Goal: Transaction & Acquisition: Purchase product/service

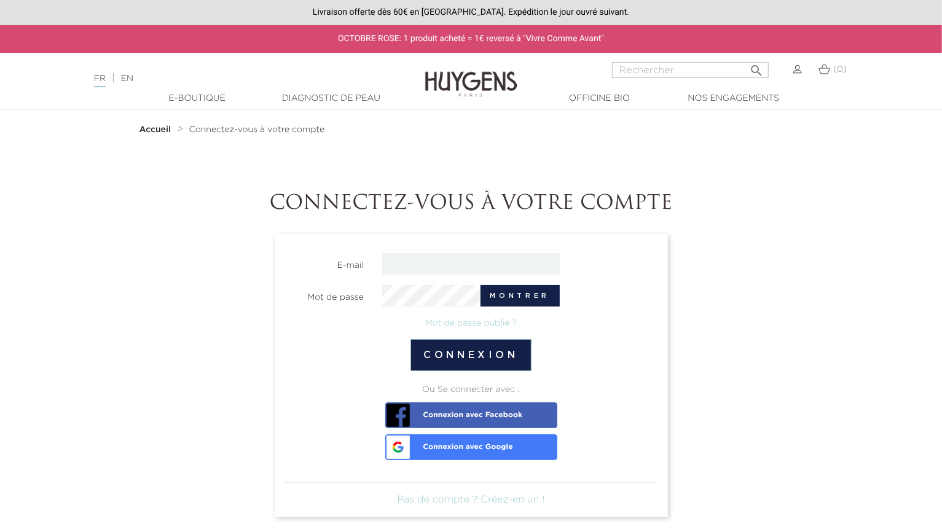
click at [429, 265] on input "email" at bounding box center [471, 264] width 178 height 22
click at [412, 267] on input "email" at bounding box center [471, 264] width 178 height 22
type input "sales@huygens.fr"
click at [499, 365] on button "Connexion" at bounding box center [471, 355] width 121 height 32
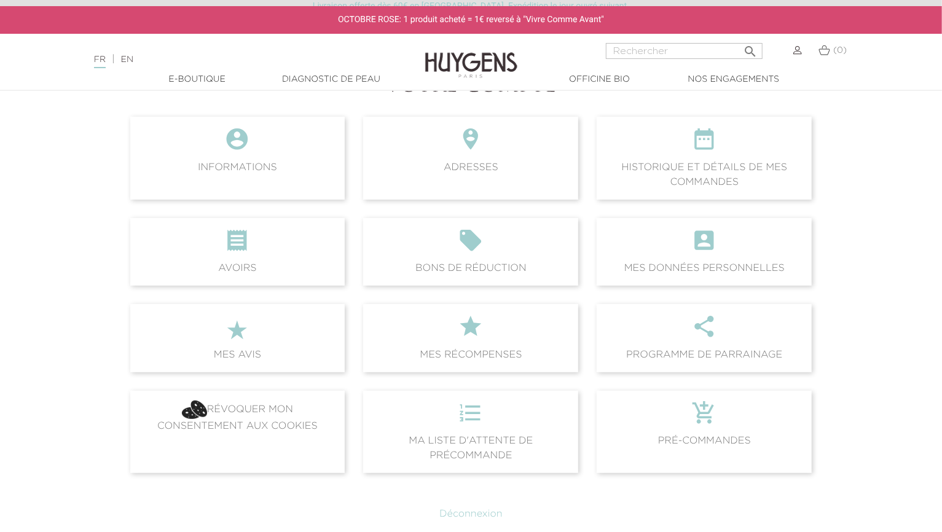
scroll to position [118, 0]
click at [626, 55] on input "Rechercher" at bounding box center [684, 51] width 157 height 16
type input "élixir"
click at [739, 39] on button " Rechercher" at bounding box center [750, 47] width 22 height 17
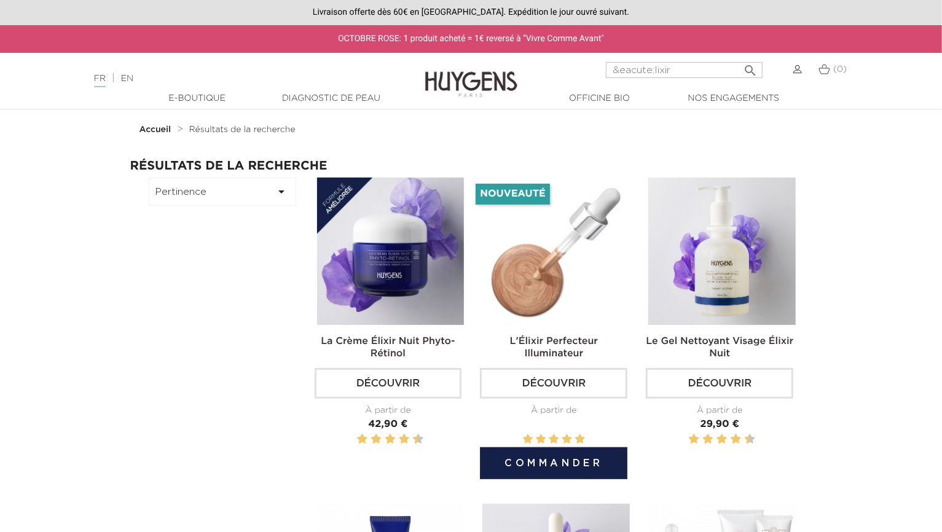
click at [564, 464] on button "Commander" at bounding box center [554, 464] width 148 height 32
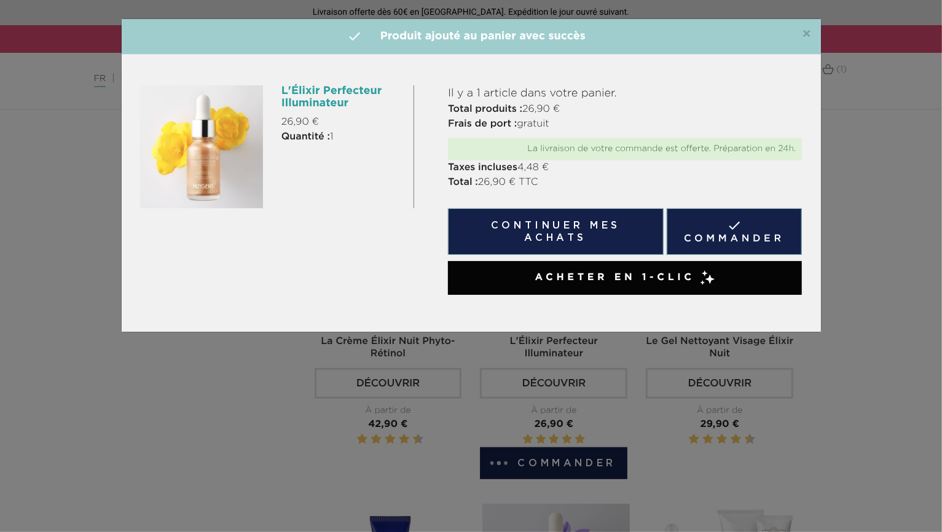
click at [809, 33] on span "×" at bounding box center [807, 34] width 9 height 15
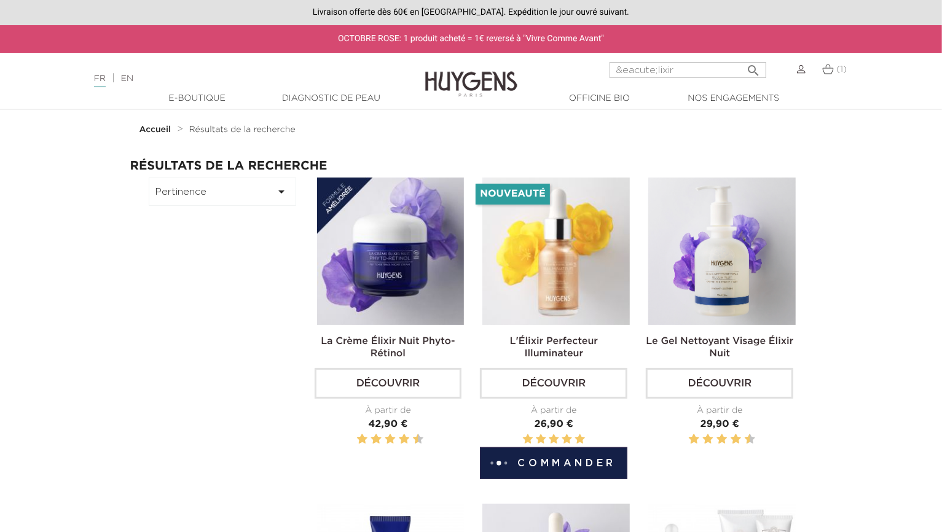
click at [653, 73] on input "&eacute;lixir" at bounding box center [688, 70] width 157 height 16
type input "autobronzant"
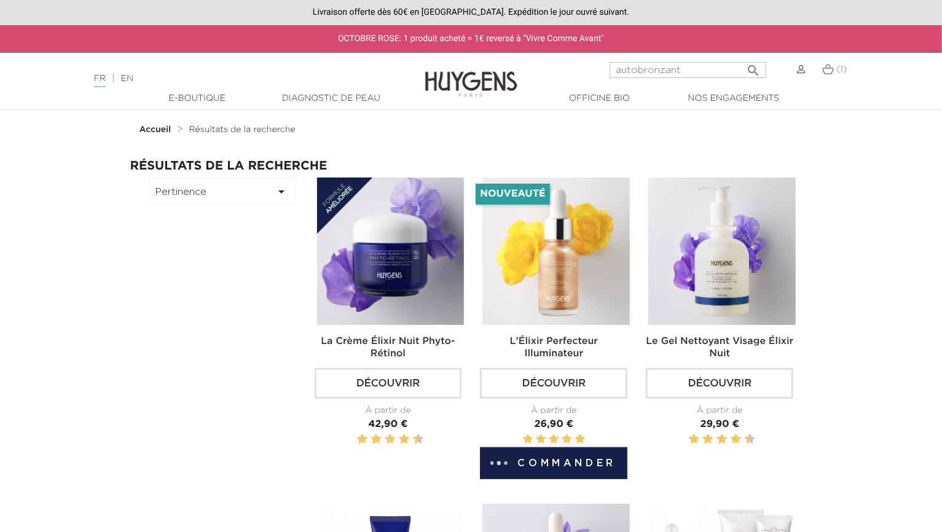
click at [743, 58] on button " Rechercher" at bounding box center [754, 66] width 22 height 17
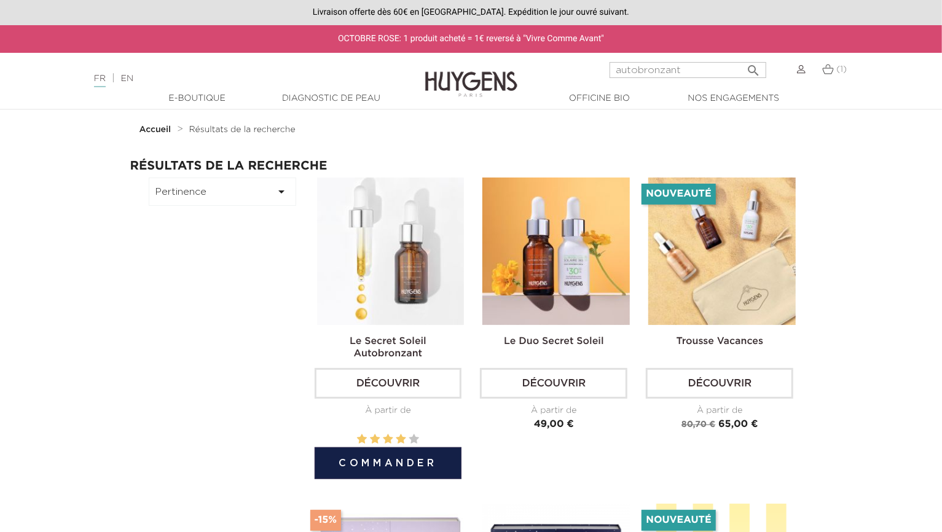
click at [380, 475] on button "Commander" at bounding box center [389, 464] width 148 height 32
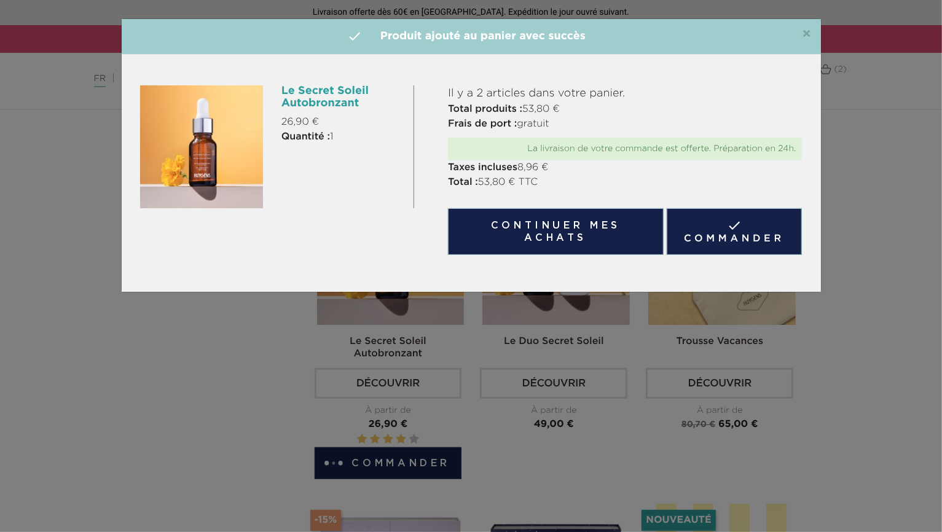
click at [758, 243] on link " Commander" at bounding box center [735, 231] width 136 height 47
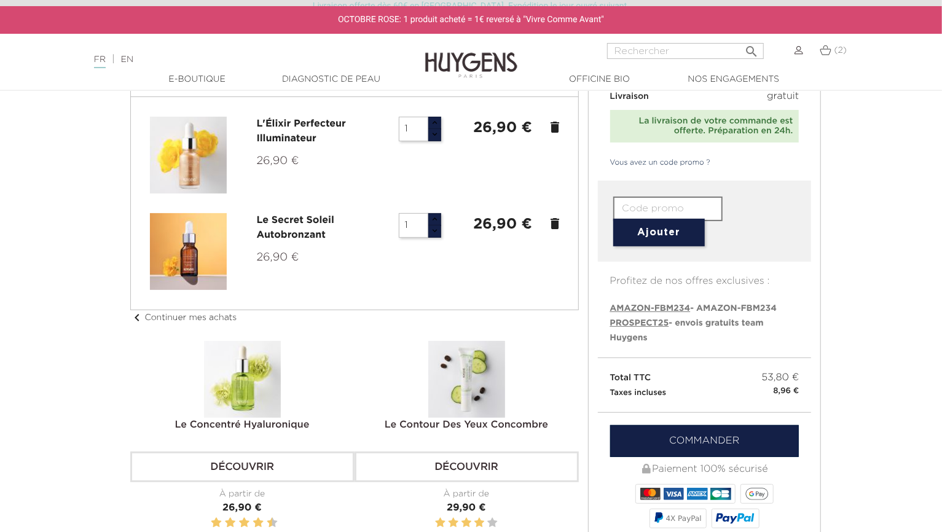
scroll to position [66, 0]
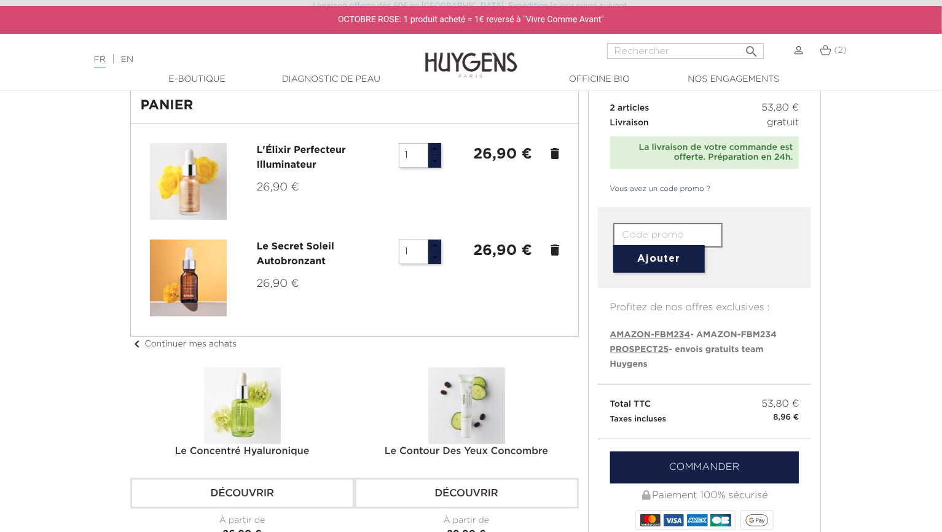
click at [631, 351] on span "PROSPECT25" at bounding box center [639, 349] width 59 height 9
type input "PROSPECT25"
click at [636, 266] on button "Ajouter" at bounding box center [659, 259] width 92 height 28
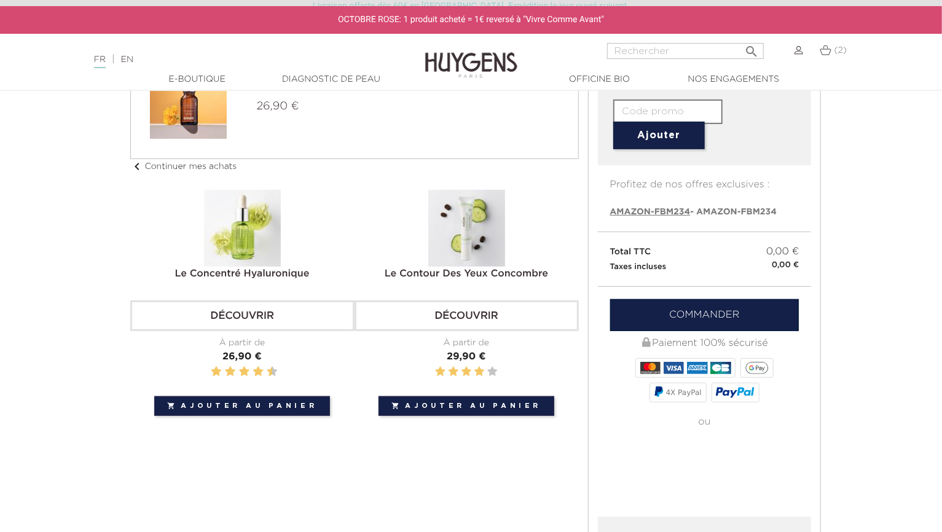
scroll to position [286, 0]
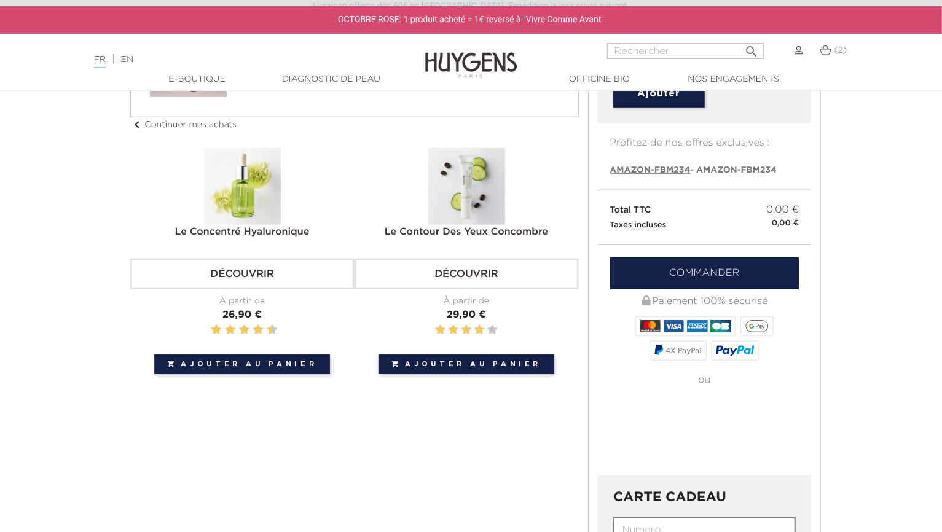
click at [653, 271] on link "Commander" at bounding box center [704, 274] width 189 height 32
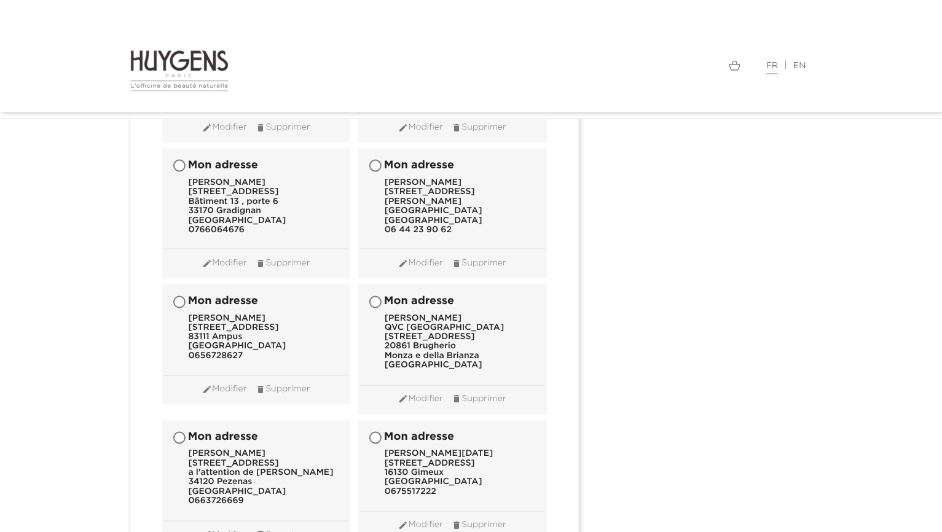
scroll to position [12588, 0]
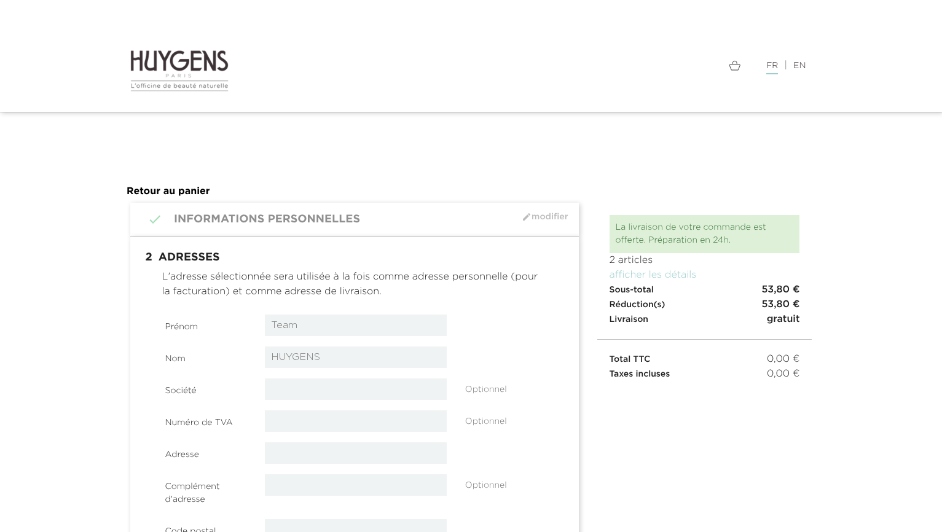
select select "8"
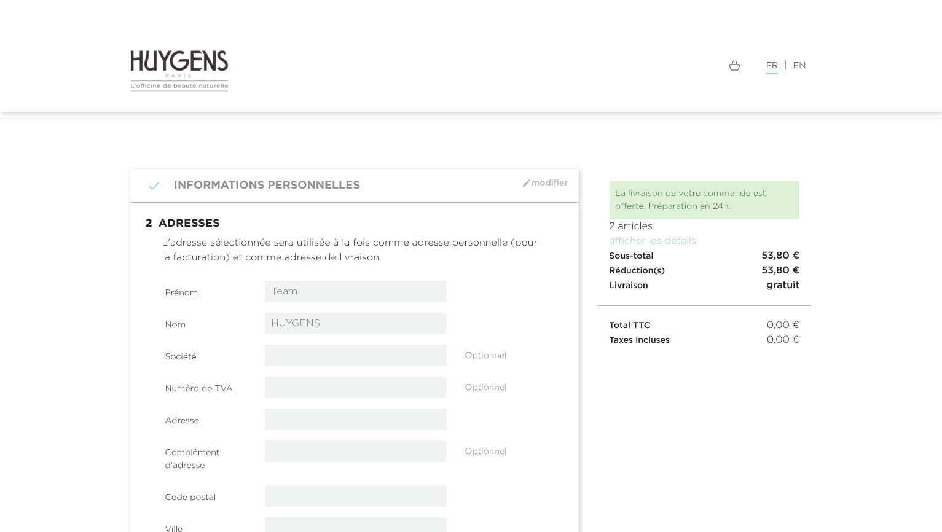
click at [297, 170] on body "Langue : FR | EN Français English  Rechercher (2)   " at bounding box center [471, 271] width 942 height 532
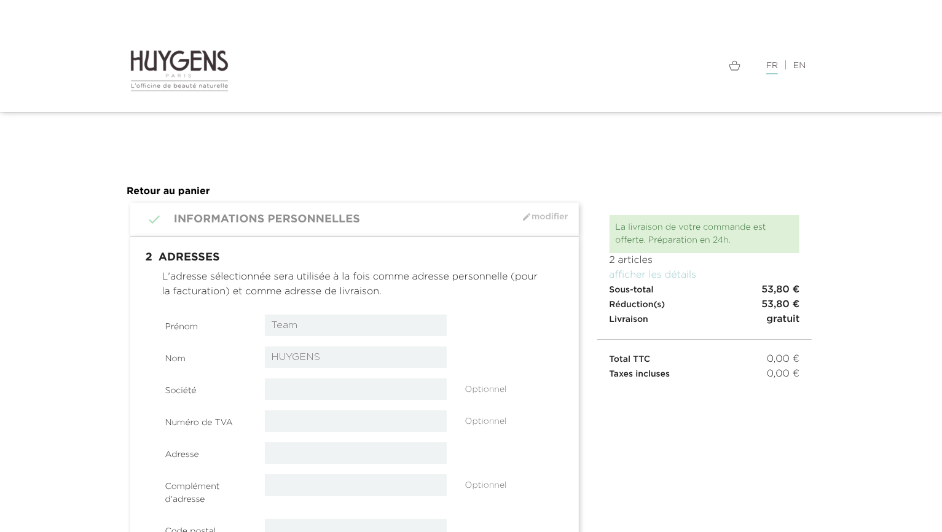
click at [297, 170] on body "Langue : FR | EN Français English  Rechercher (2)   " at bounding box center [471, 266] width 942 height 532
click at [286, 331] on input "Team" at bounding box center [356, 326] width 182 height 22
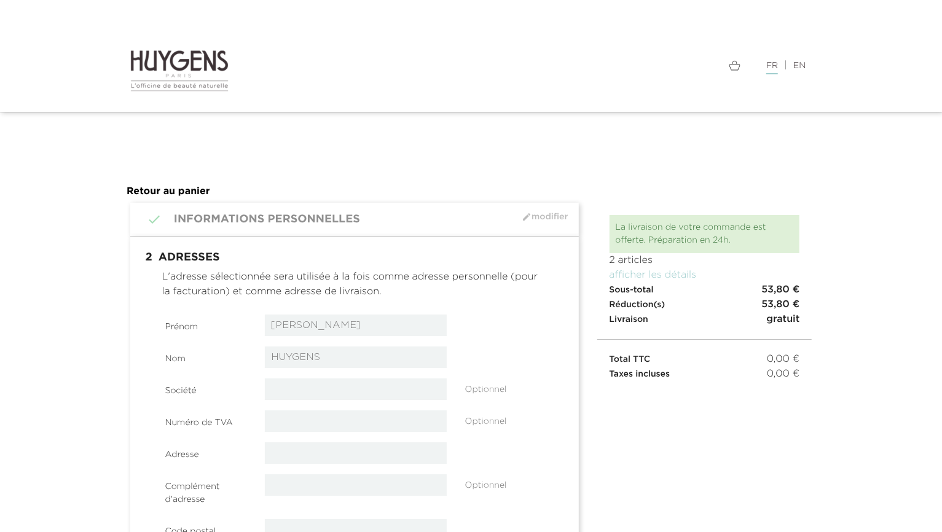
type input "Joelle"
click at [313, 356] on input "HUYGENS" at bounding box center [356, 358] width 182 height 22
paste input "BOËTE"
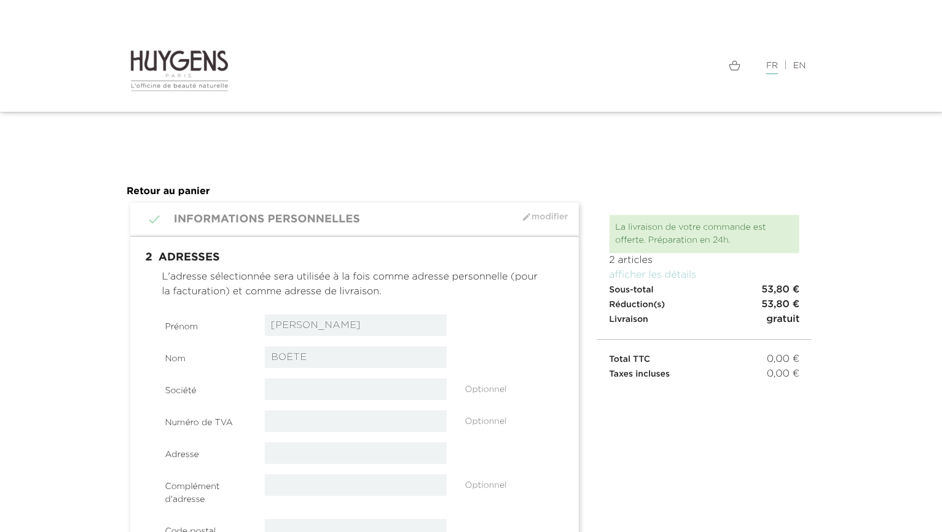
type input "BOËTE"
click at [281, 395] on input "text" at bounding box center [356, 390] width 182 height 22
click at [269, 451] on input "text" at bounding box center [356, 454] width 182 height 22
paste input "1 Coat nir"
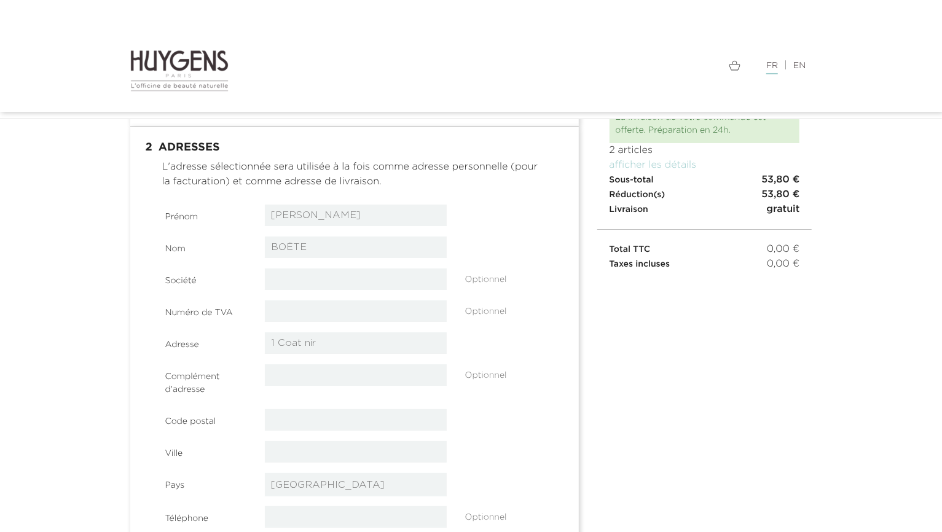
scroll to position [77, 0]
type input "1 Coat nir"
click at [280, 518] on input "tel" at bounding box center [356, 516] width 182 height 22
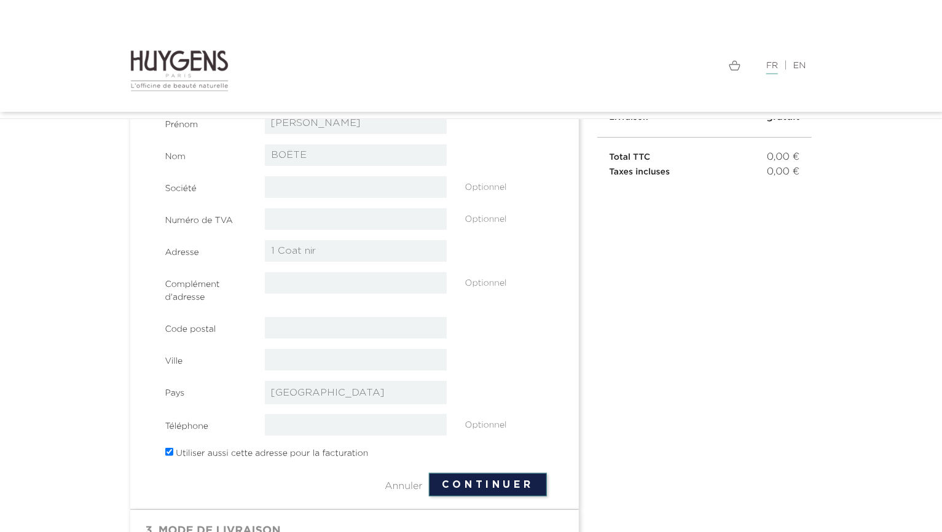
scroll to position [170, 0]
click at [275, 317] on input "text" at bounding box center [356, 326] width 182 height 22
paste input "22260"
type input "22260"
click at [278, 360] on input "text" at bounding box center [356, 358] width 182 height 22
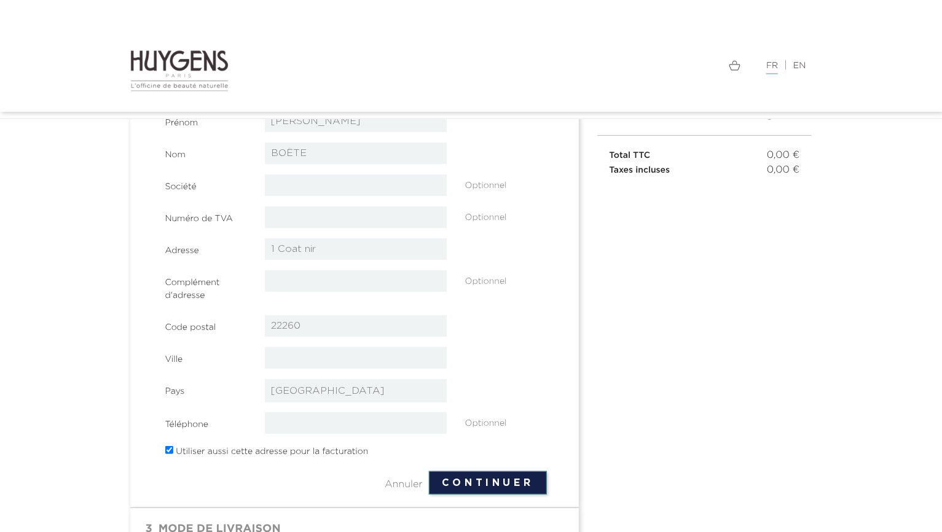
paste input "PLOUEC-DU-TRIEUX"
type input "PLOUEC-DU-TRIEUX"
click at [302, 419] on input "tel" at bounding box center [356, 423] width 182 height 22
click at [293, 421] on input "tel" at bounding box center [356, 423] width 182 height 22
paste input "06,49,22,98,80"
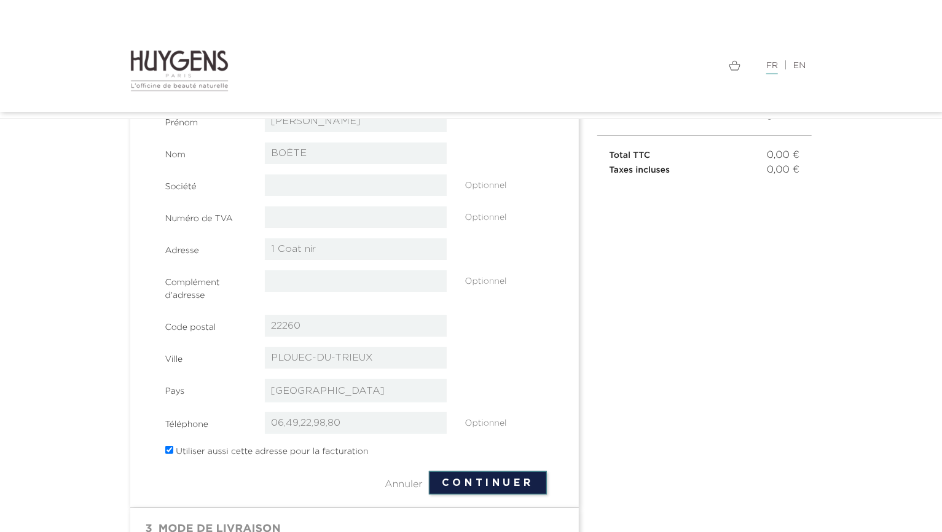
click at [289, 422] on input "06,49,22,98,80" at bounding box center [356, 423] width 182 height 22
click at [302, 422] on input "0649,22,98,80" at bounding box center [356, 423] width 182 height 22
click at [312, 420] on input "064922,98,80" at bounding box center [356, 423] width 182 height 22
click at [325, 422] on input "06492298,80" at bounding box center [356, 423] width 182 height 22
type input "0649229880"
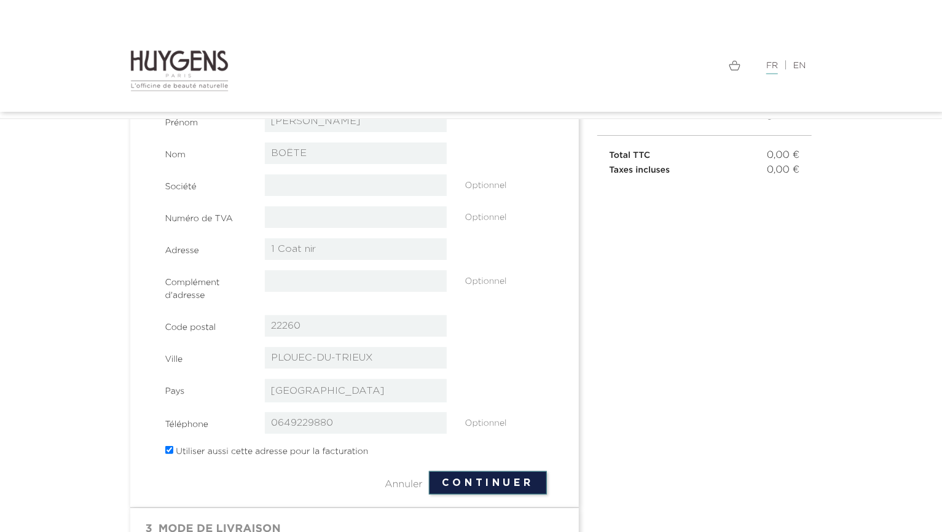
click at [172, 451] on input "checkbox" at bounding box center [169, 450] width 8 height 8
checkbox input "false"
click at [498, 479] on button "Continuer" at bounding box center [488, 482] width 118 height 23
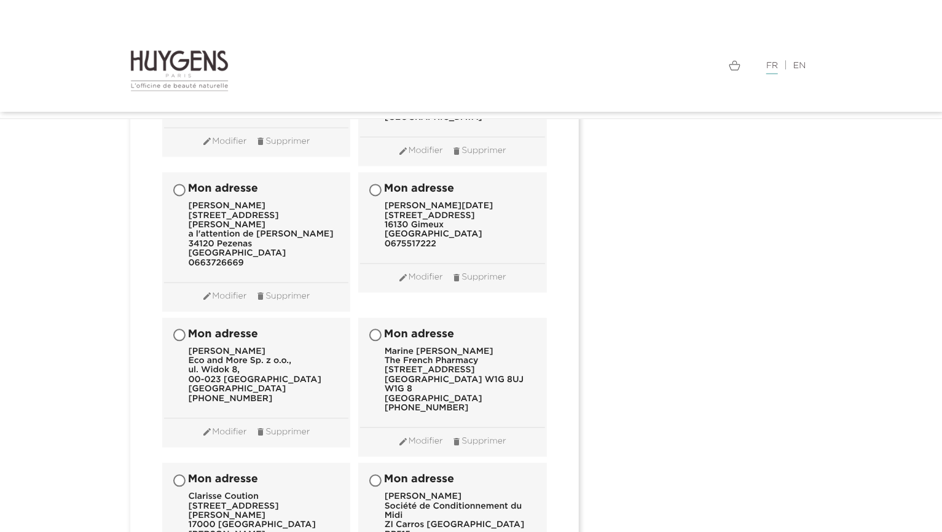
scroll to position [12863, 0]
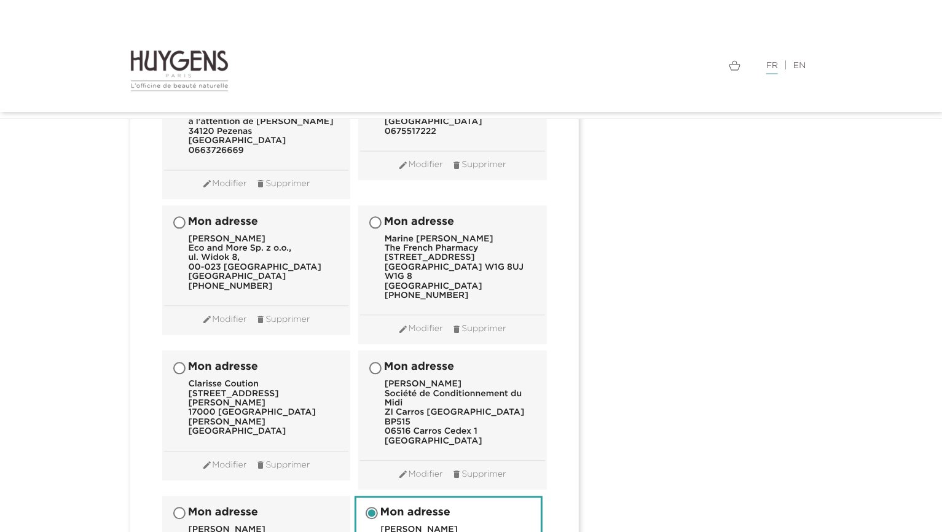
radio input "true"
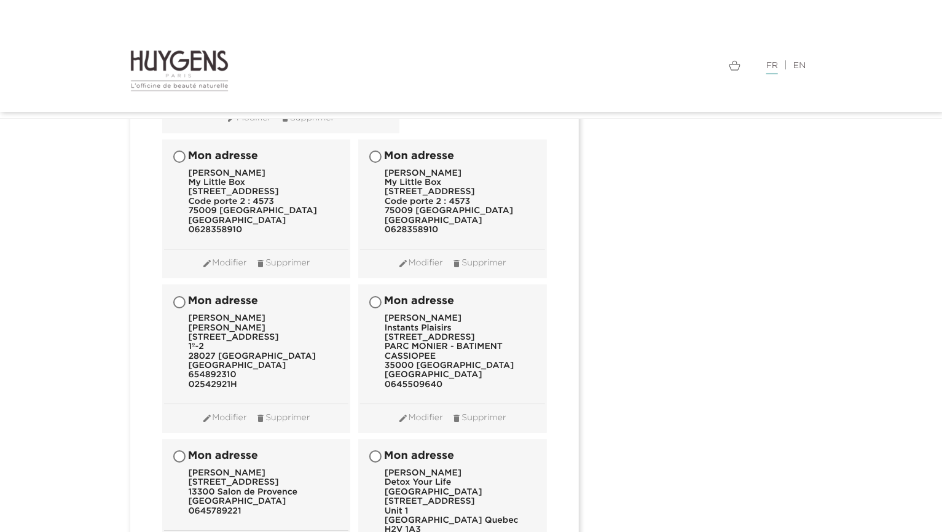
scroll to position [25485, 0]
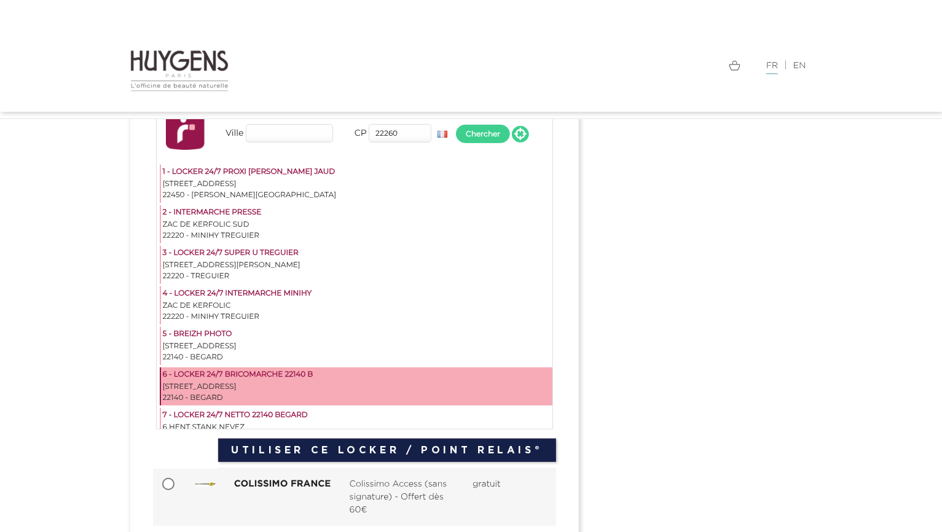
scroll to position [19, 0]
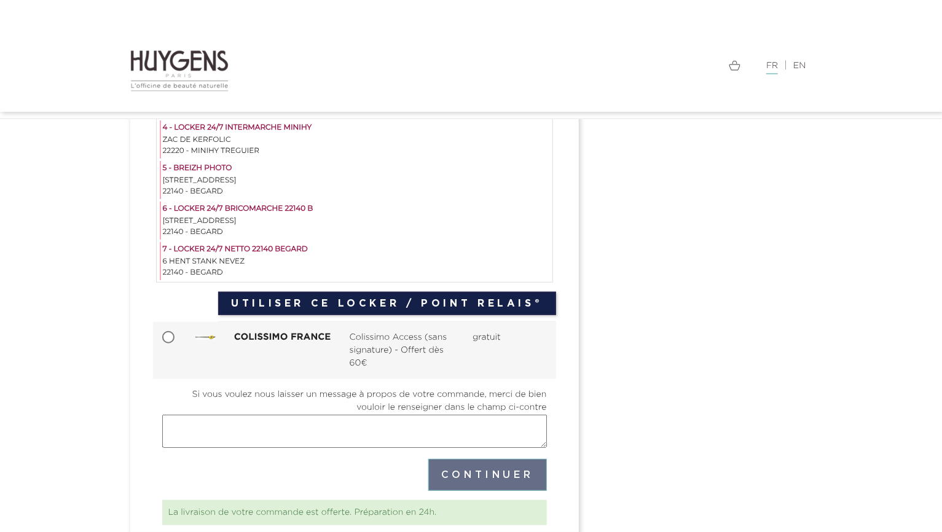
click at [164, 336] on input "COLISSIMO FRANCE Colissimo Access (sans signature) - Offert dès 60€ gratuit" at bounding box center [170, 339] width 12 height 12
radio input "true"
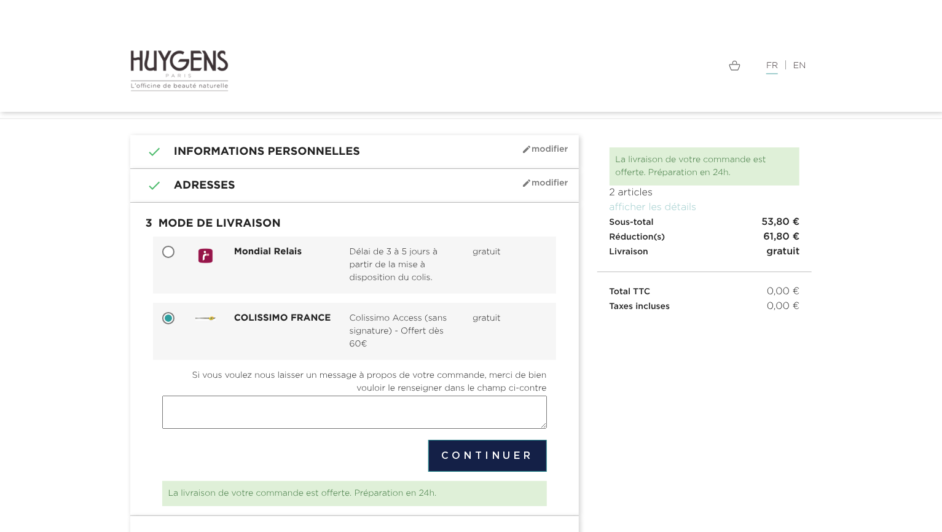
click at [489, 451] on button "Continuer" at bounding box center [487, 456] width 119 height 32
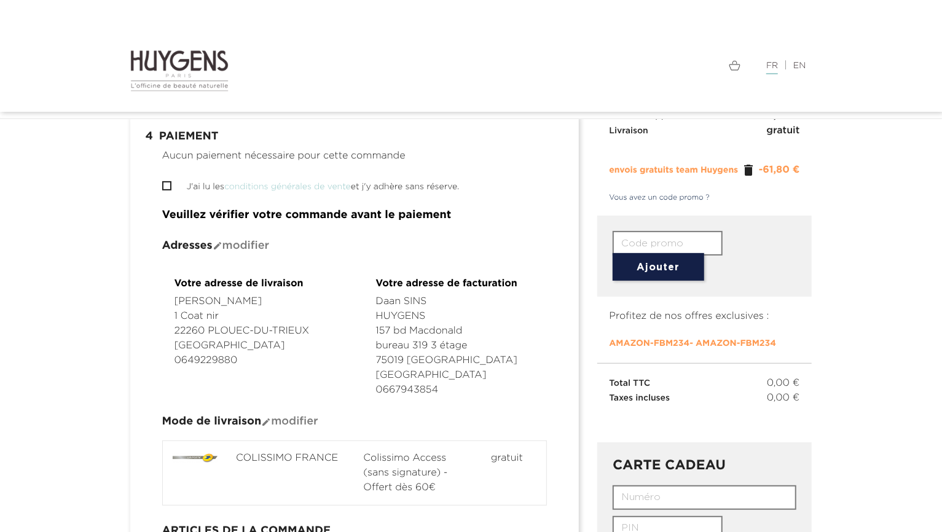
scroll to position [58, 0]
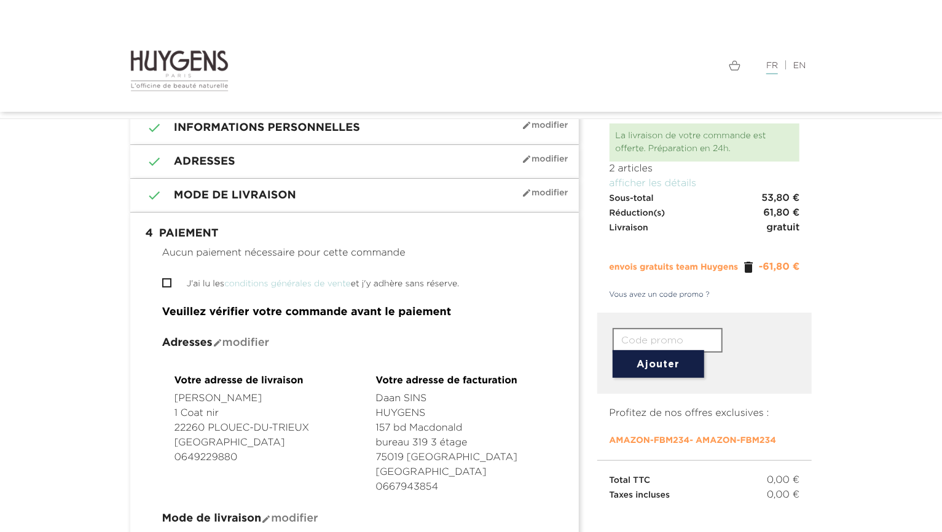
click at [169, 282] on input "J'ai lu les conditions générales de vente et j'y adhère sans réserve." at bounding box center [166, 283] width 8 height 8
checkbox input "true"
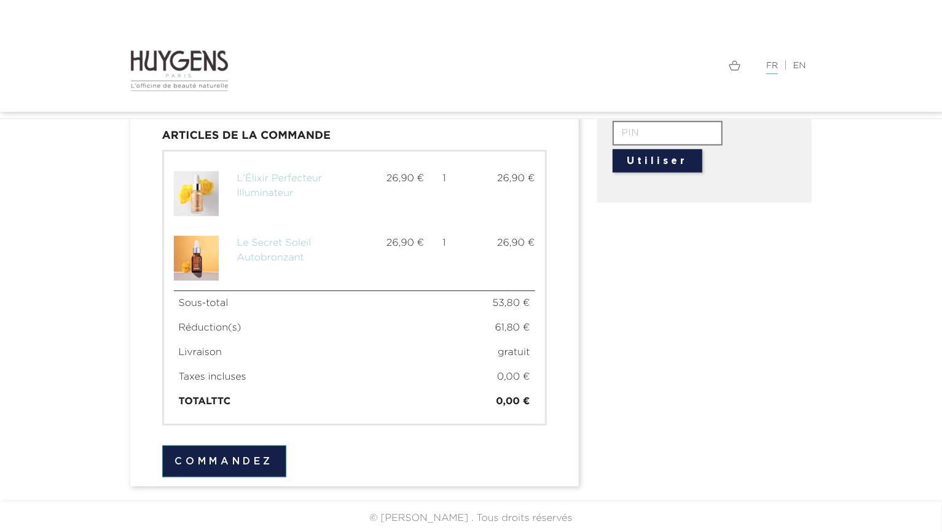
click at [246, 459] on button "Commandez" at bounding box center [224, 462] width 125 height 32
